Goal: Transaction & Acquisition: Subscribe to service/newsletter

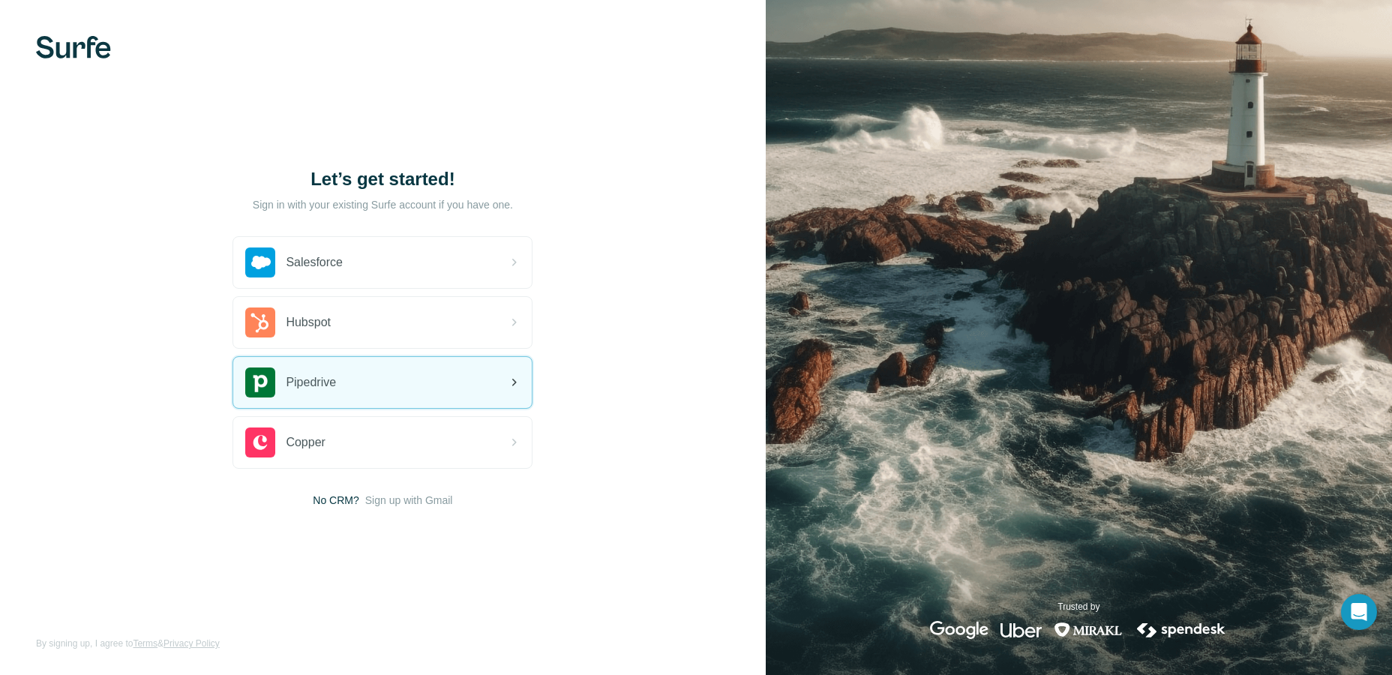
click at [347, 386] on div "Pipedrive" at bounding box center [382, 382] width 299 height 51
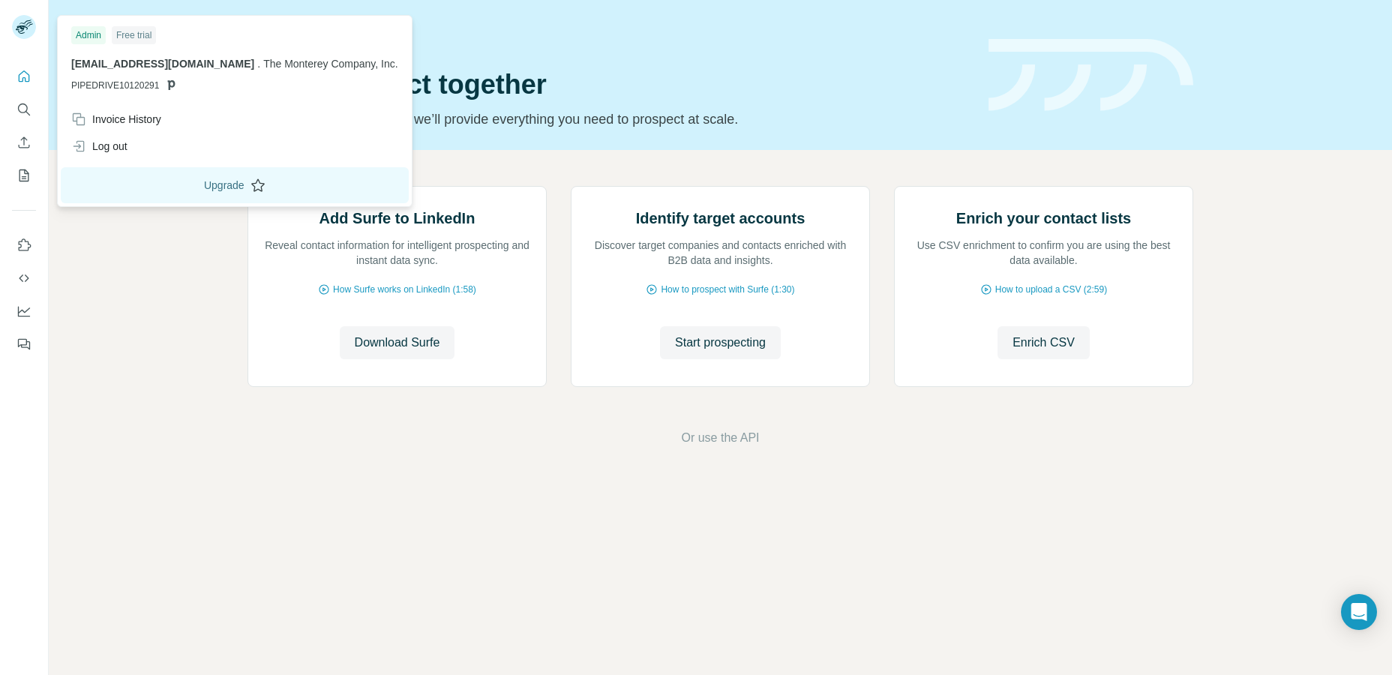
click at [151, 182] on button "Upgrade" at bounding box center [235, 185] width 348 height 36
